Goal: Transaction & Acquisition: Purchase product/service

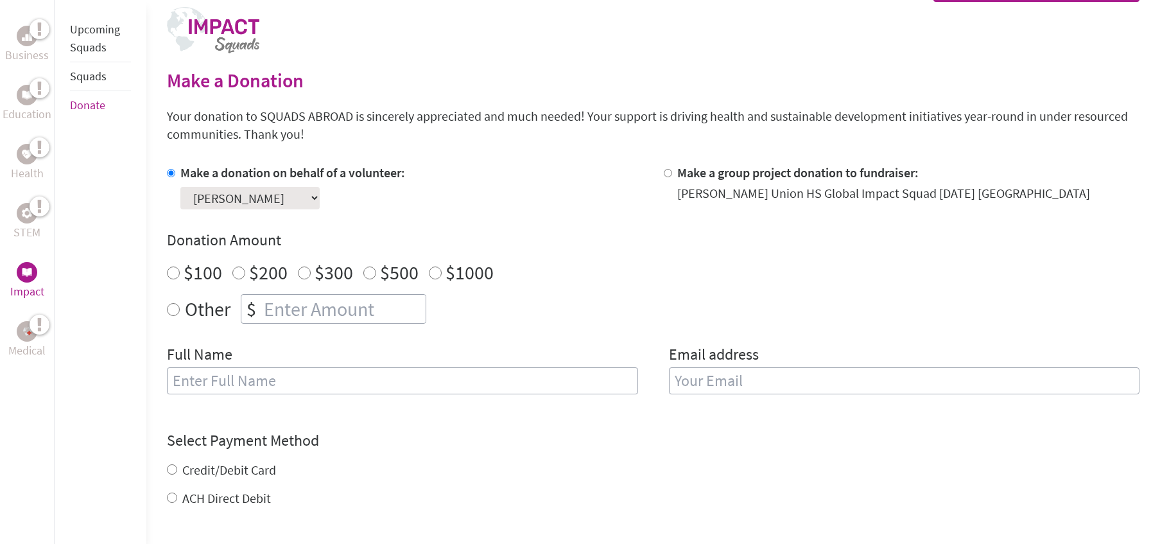
scroll to position [266, 0]
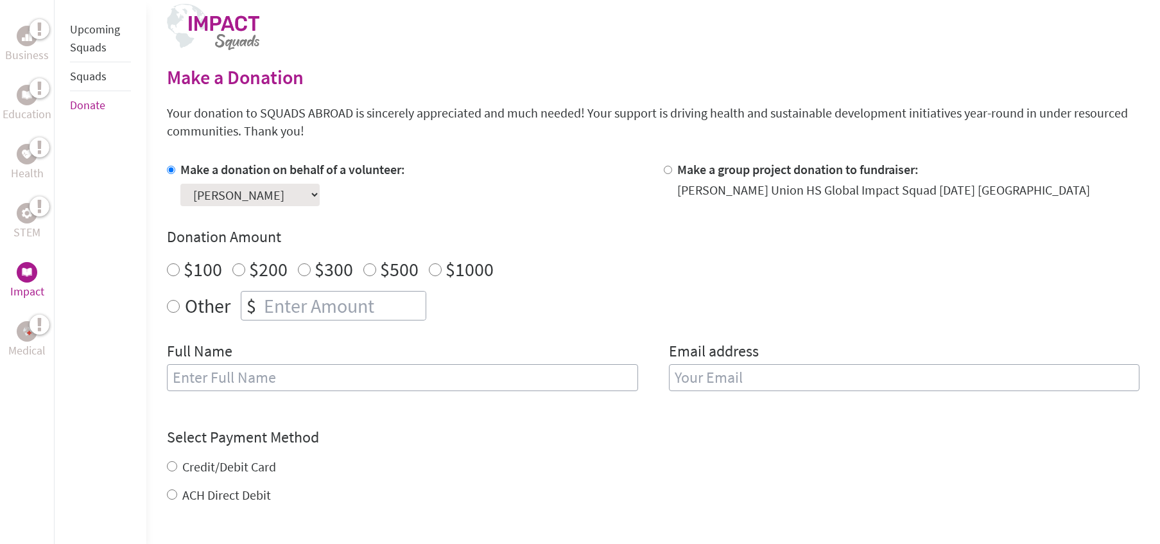
click at [173, 307] on input "Other" at bounding box center [173, 306] width 13 height 13
radio input "true"
click at [279, 308] on input "number" at bounding box center [343, 306] width 164 height 28
type input "507"
click at [275, 381] on input "text" at bounding box center [402, 377] width 471 height 27
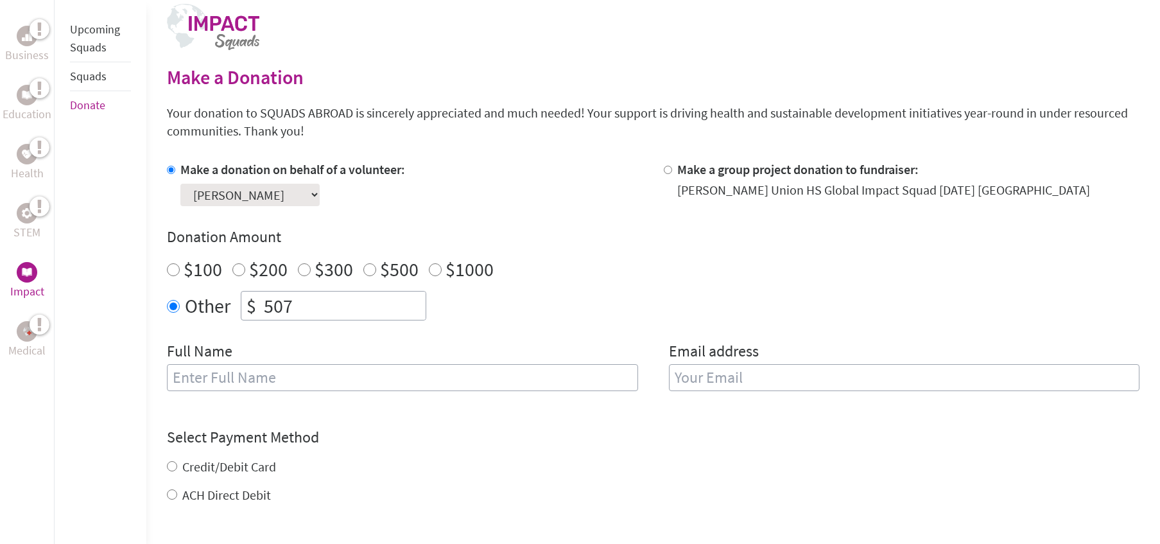
type input "[PERSON_NAME]"
type input "[EMAIL_ADDRESS][DOMAIN_NAME]"
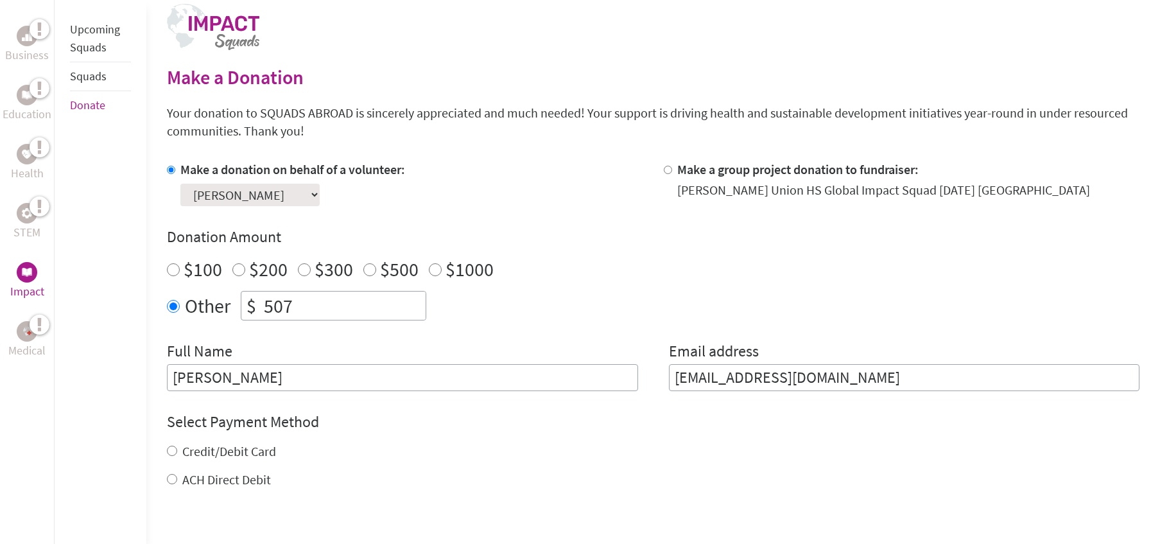
click at [531, 444] on div "Credit/Debit Card" at bounding box center [653, 451] width 973 height 18
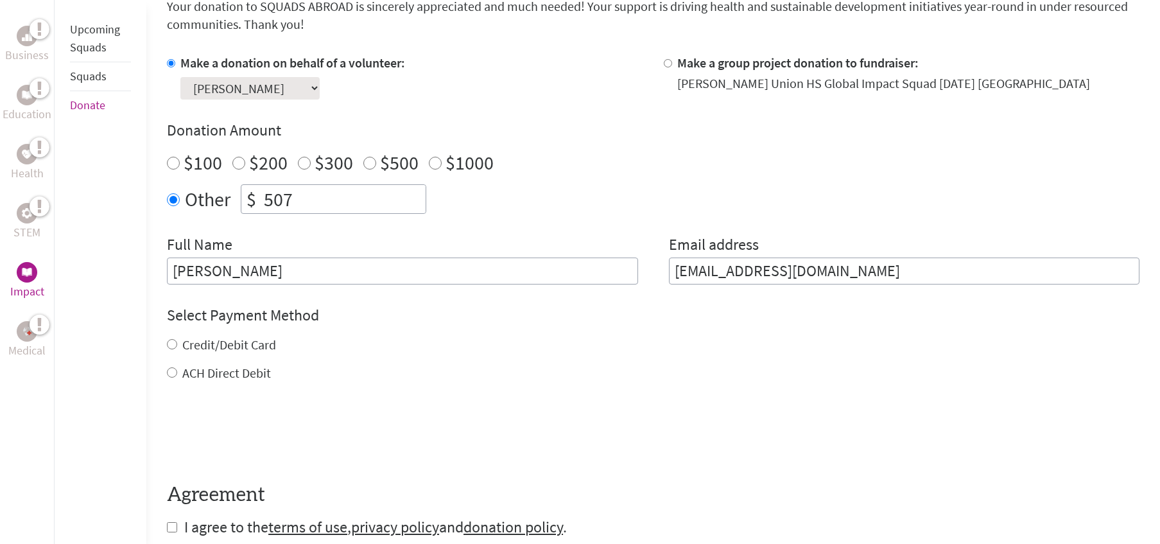
scroll to position [372, 0]
click at [171, 372] on input "ACH Direct Debit" at bounding box center [172, 373] width 10 height 10
radio input "true"
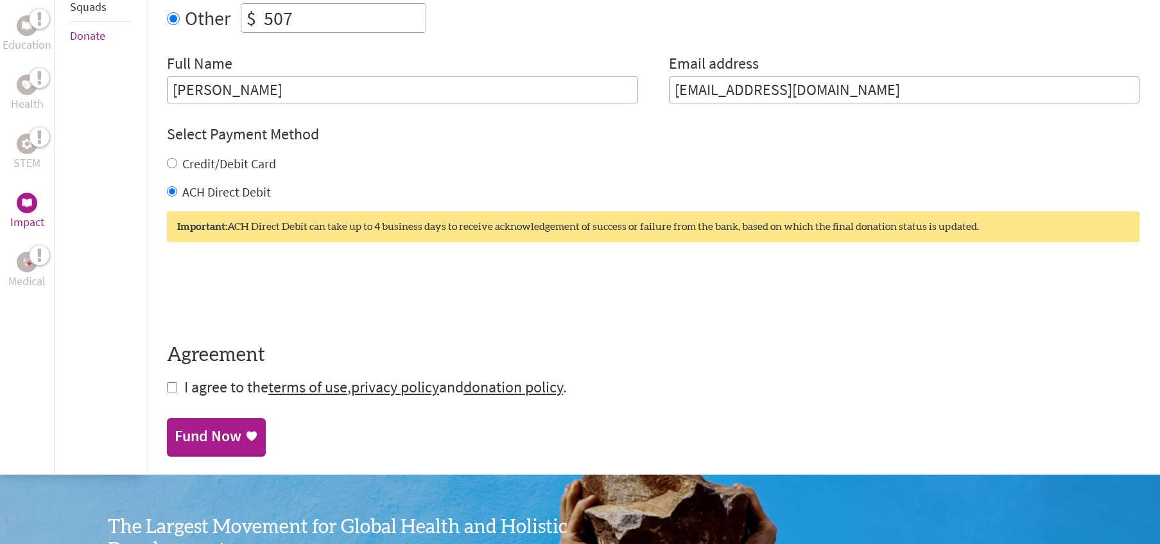
scroll to position [557, 0]
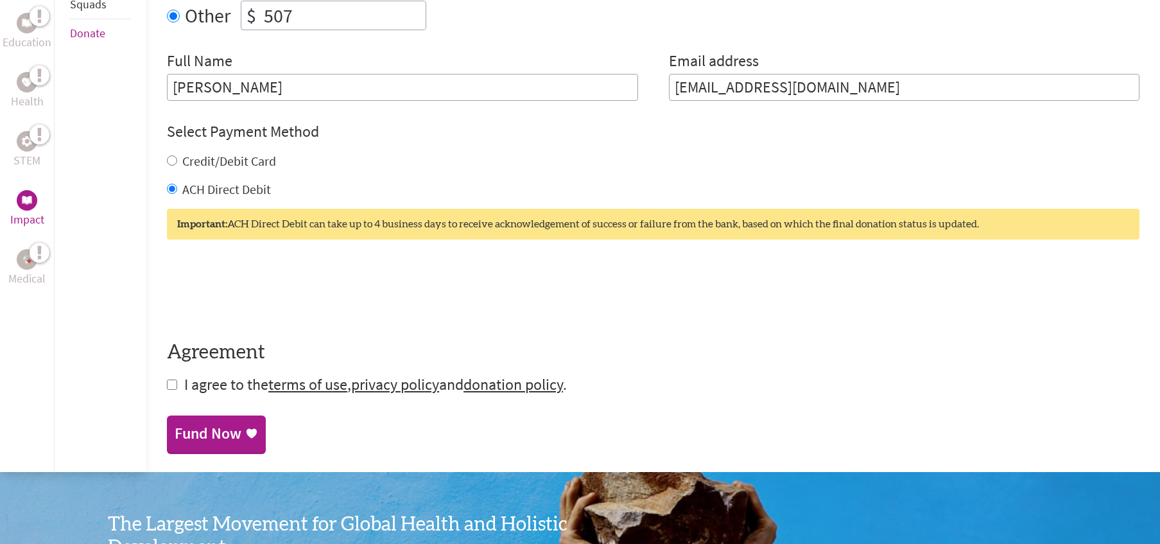
click at [170, 386] on input "checkbox" at bounding box center [172, 385] width 10 height 10
checkbox input "true"
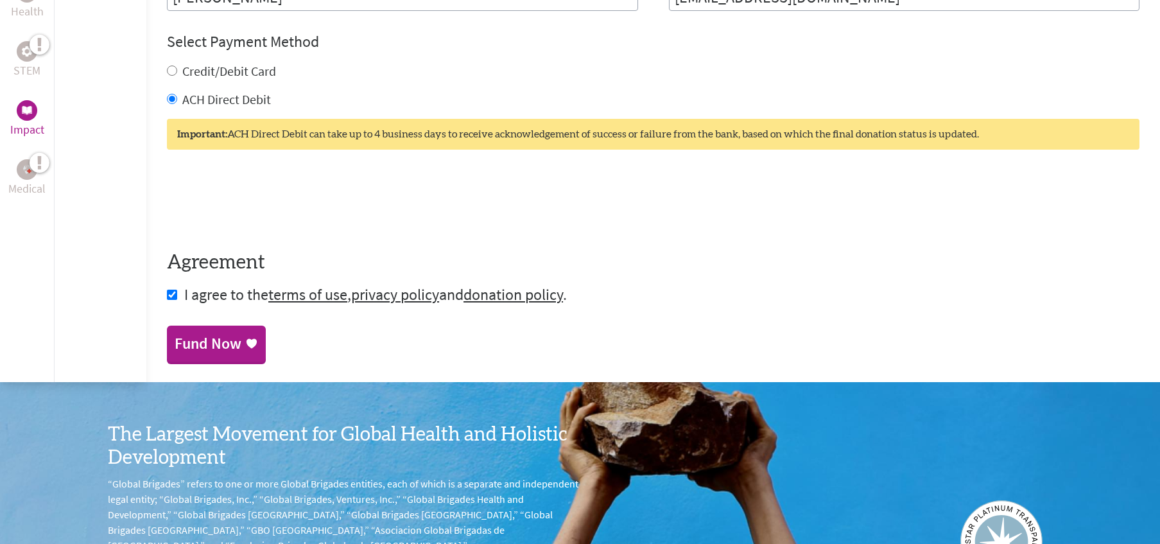
scroll to position [648, 0]
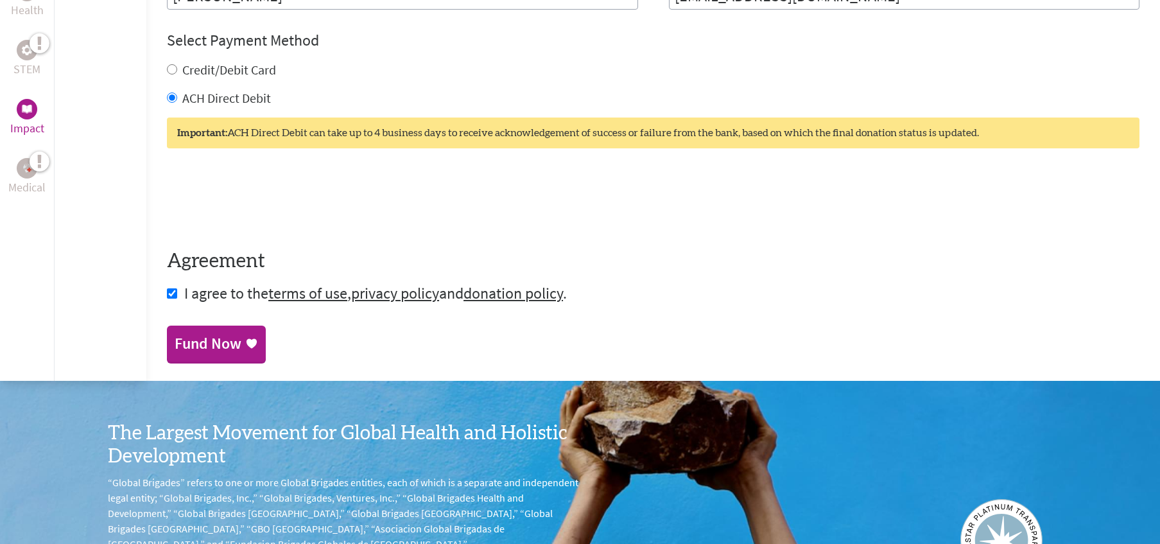
click at [214, 354] on link "Fund Now" at bounding box center [216, 344] width 99 height 36
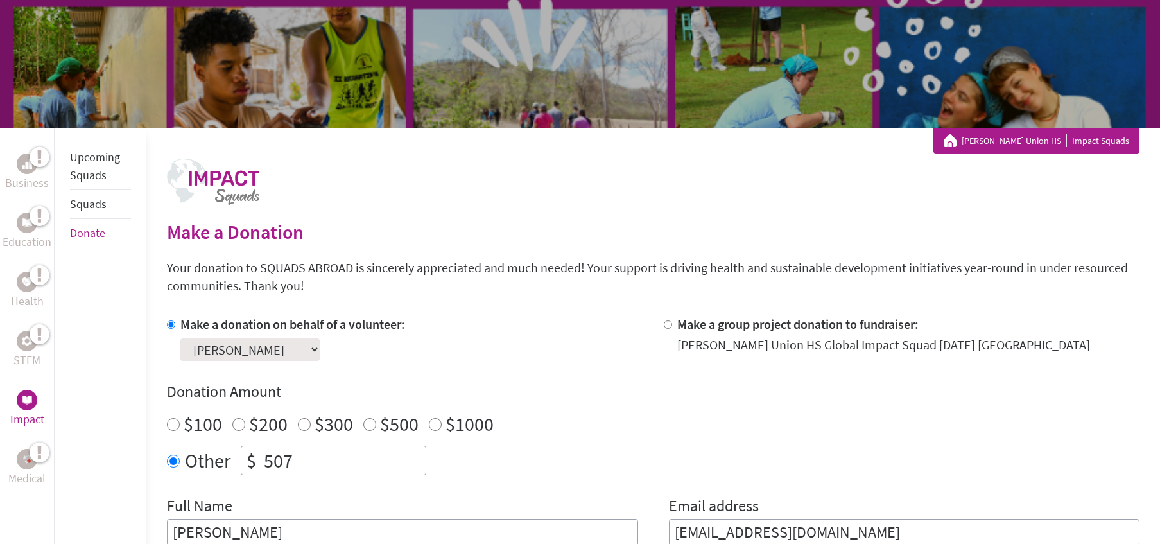
scroll to position [125, 0]
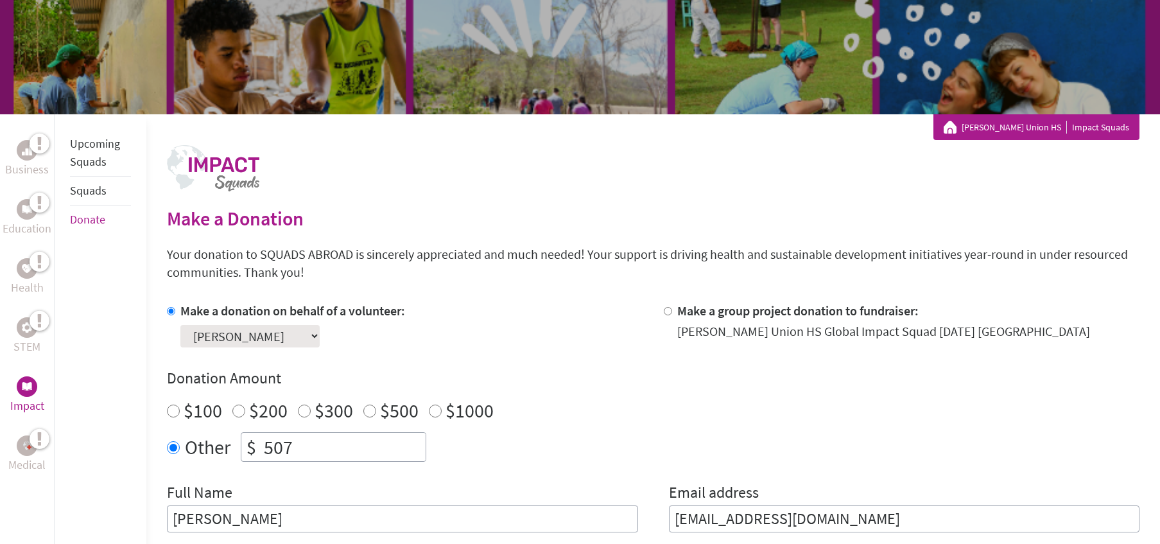
drag, startPoint x: 810, startPoint y: 517, endPoint x: 609, endPoint y: 515, distance: 201.0
click at [609, 515] on div "Full Name [PERSON_NAME] Email address [EMAIL_ADDRESS][DOMAIN_NAME]" at bounding box center [653, 507] width 973 height 50
type input "[PERSON_NAME][EMAIL_ADDRESS][PERSON_NAME][DOMAIN_NAME]"
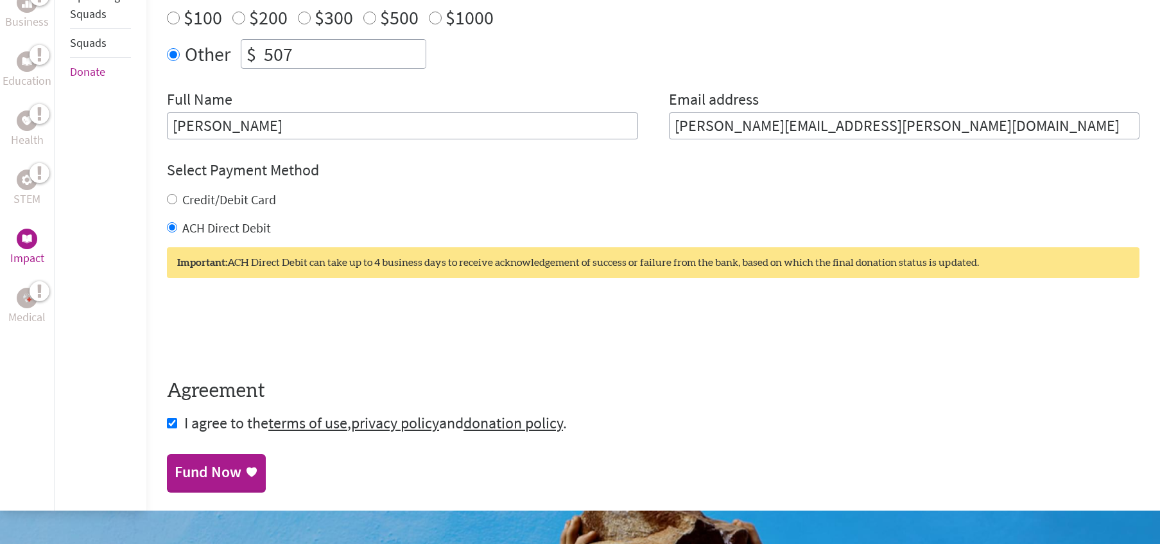
scroll to position [523, 0]
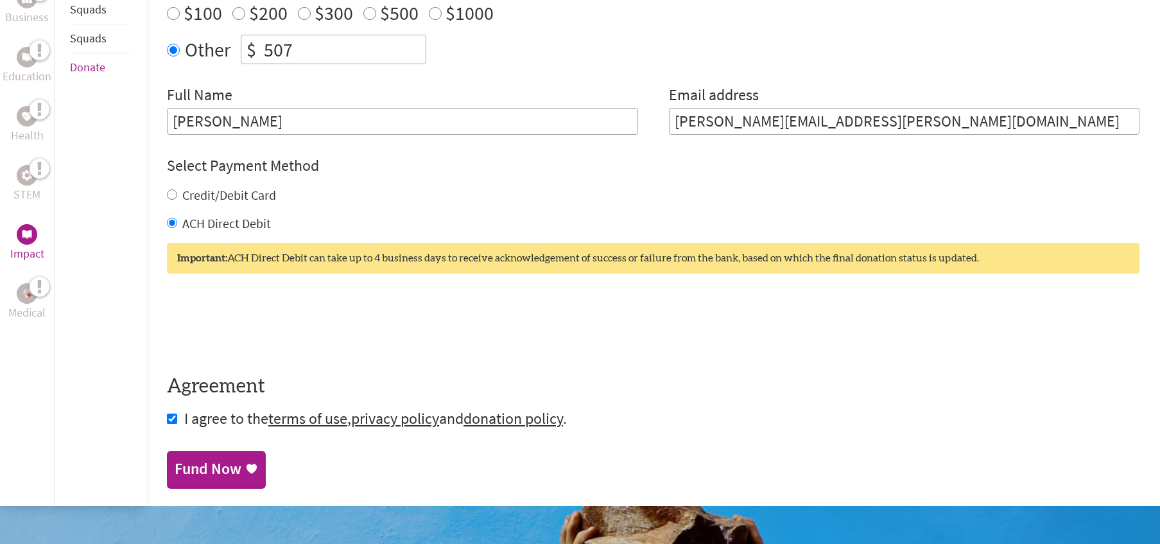
click at [202, 469] on div "Fund Now" at bounding box center [208, 468] width 67 height 21
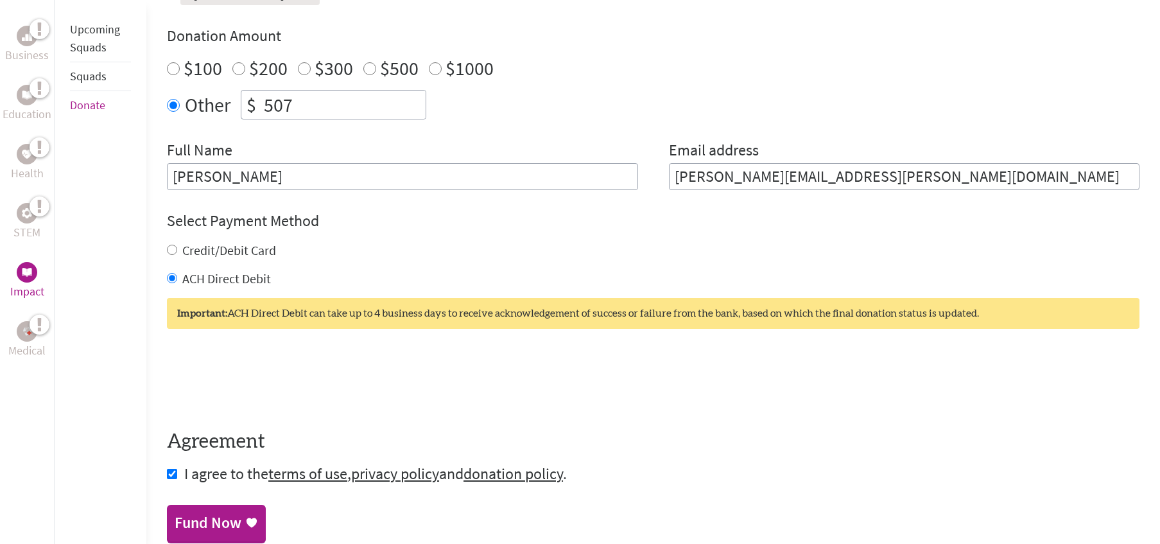
scroll to position [469, 0]
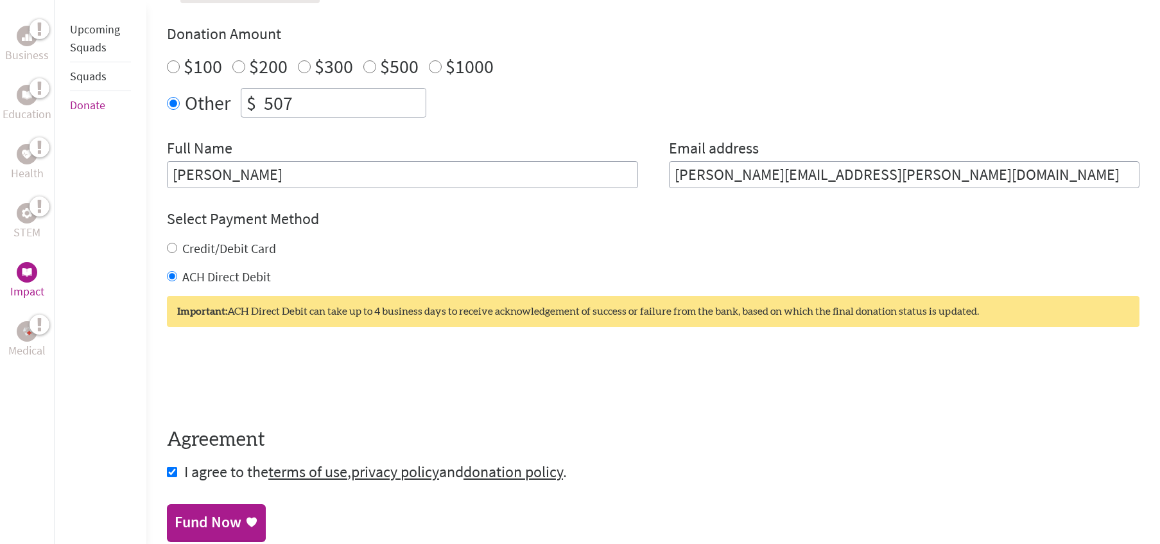
click at [187, 523] on div "Fund Now" at bounding box center [208, 522] width 67 height 21
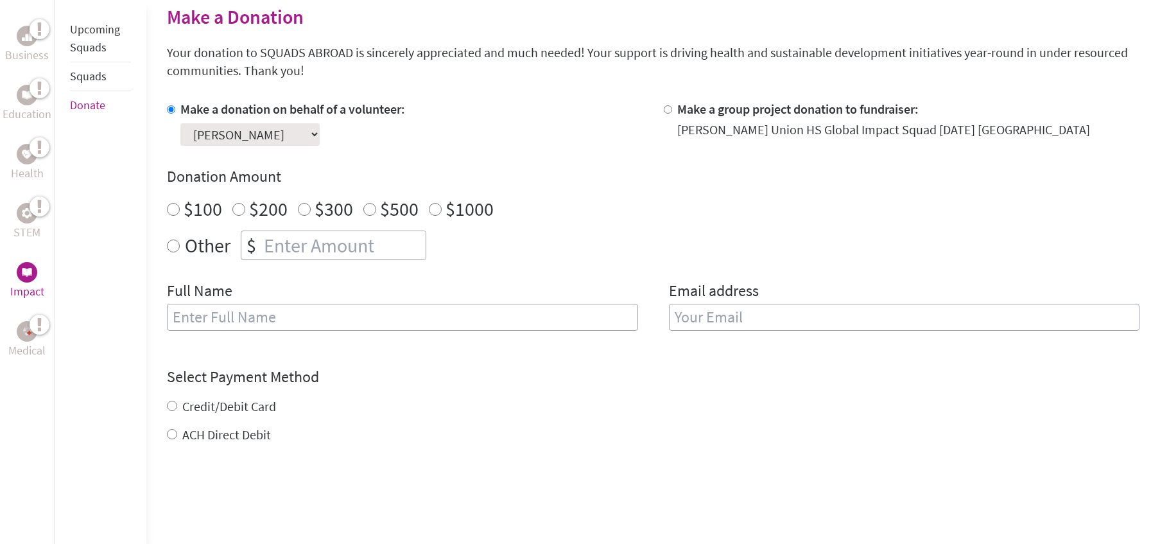
scroll to position [334, 0]
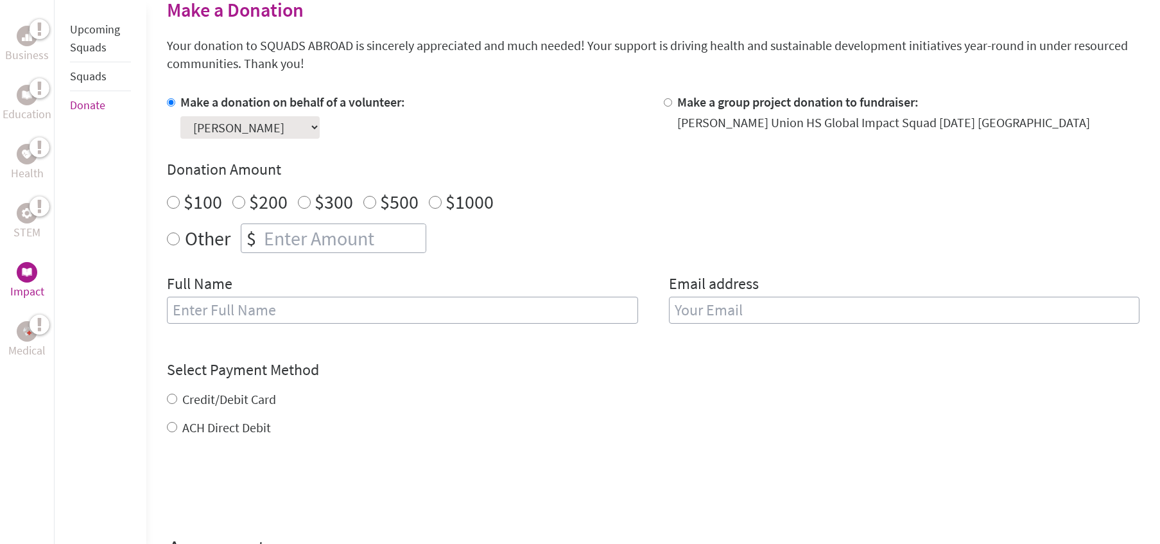
click at [171, 241] on input "Other" at bounding box center [173, 238] width 13 height 13
radio input "true"
click at [266, 236] on input "number" at bounding box center [343, 238] width 164 height 28
type input "507"
click at [258, 306] on input "text" at bounding box center [402, 310] width 471 height 27
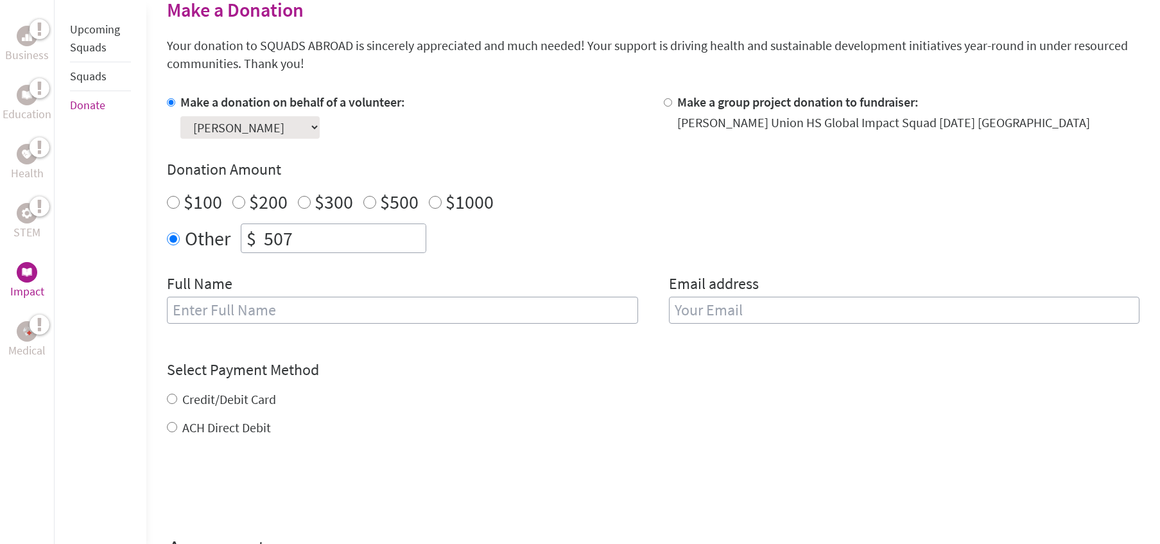
type input "[PERSON_NAME]"
type input "[PERSON_NAME][EMAIL_ADDRESS][PERSON_NAME][DOMAIN_NAME]"
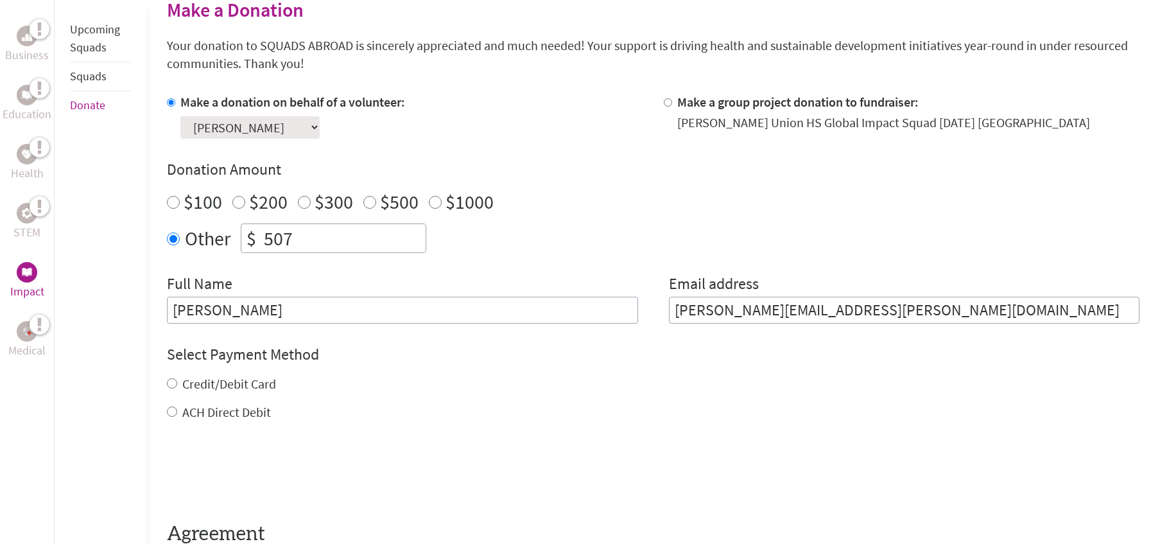
click at [170, 411] on input "ACH Direct Debit" at bounding box center [172, 411] width 10 height 10
radio input "true"
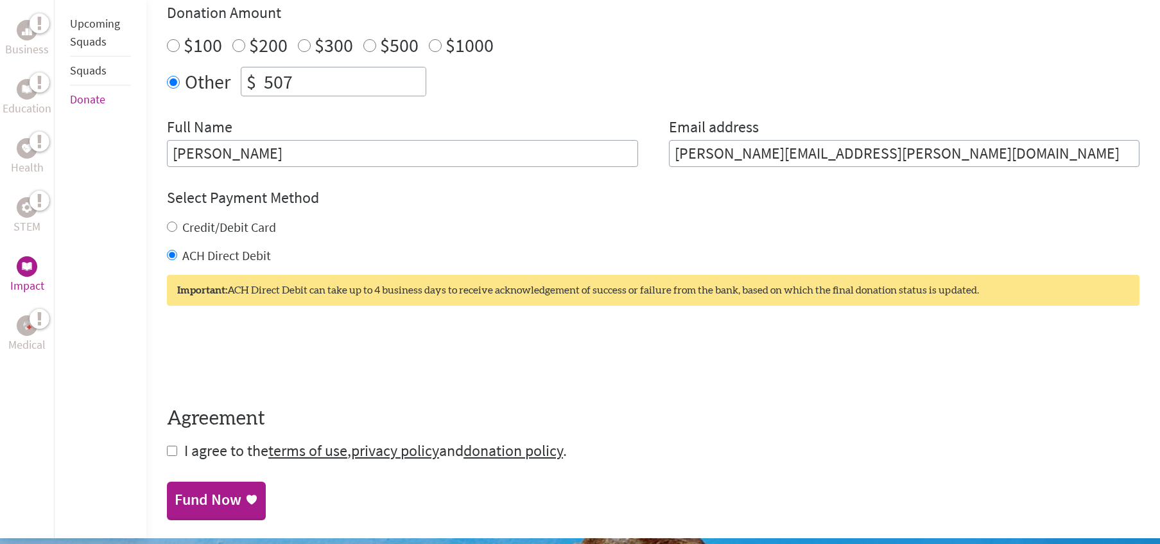
scroll to position [534, 0]
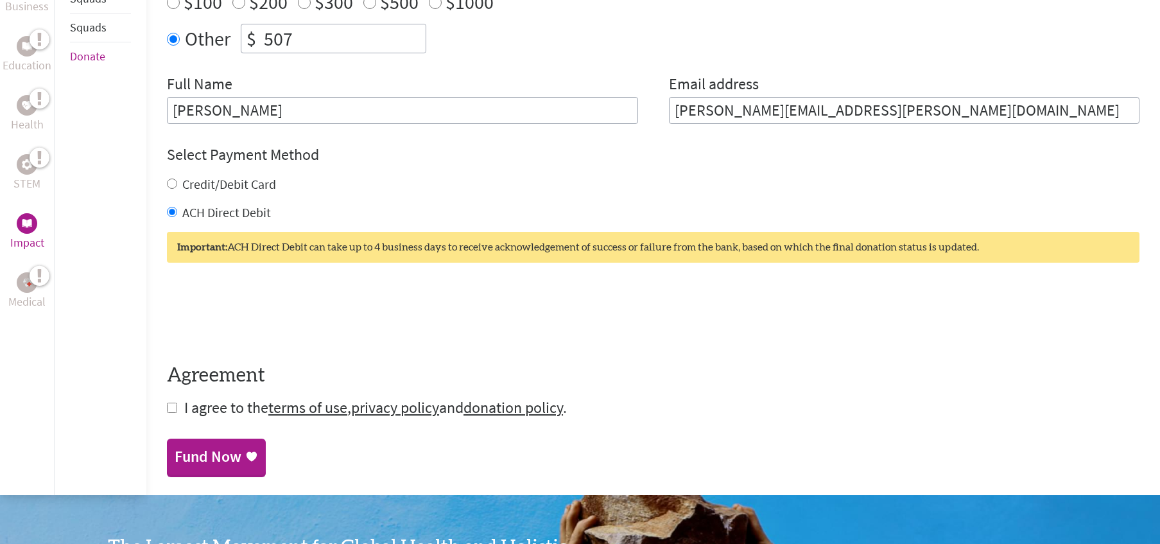
click at [169, 409] on input "checkbox" at bounding box center [172, 408] width 10 height 10
checkbox input "true"
click at [223, 460] on div "Fund Now" at bounding box center [208, 458] width 67 height 21
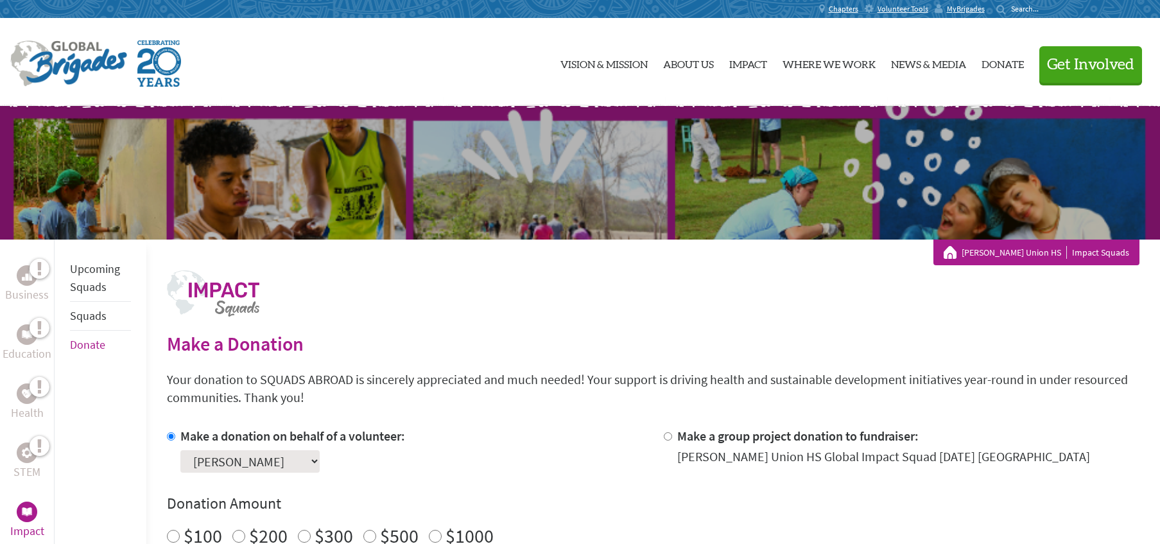
scroll to position [56, 0]
